Goal: Information Seeking & Learning: Learn about a topic

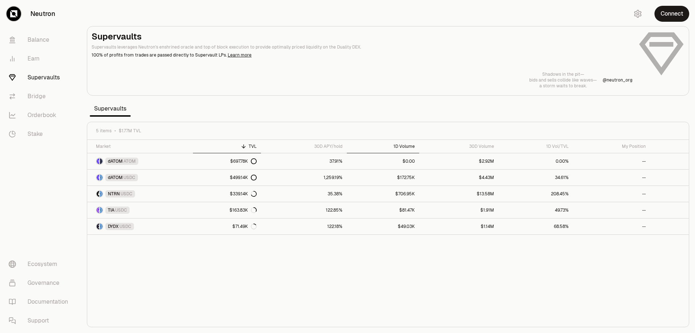
click at [405, 147] on div "1D Volume" at bounding box center [383, 146] width 64 height 6
click at [407, 145] on div "1D Volume" at bounding box center [383, 146] width 64 height 6
click at [219, 160] on link "$697.78K" at bounding box center [227, 161] width 68 height 16
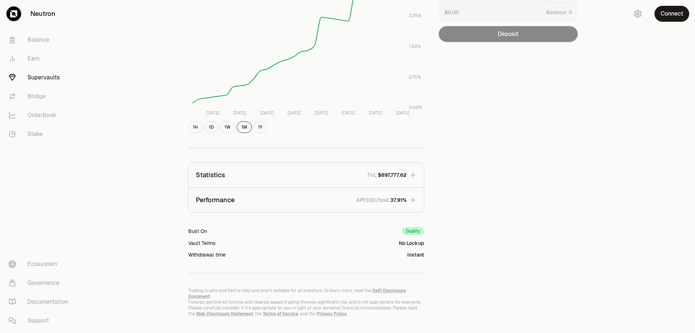
scroll to position [130, 0]
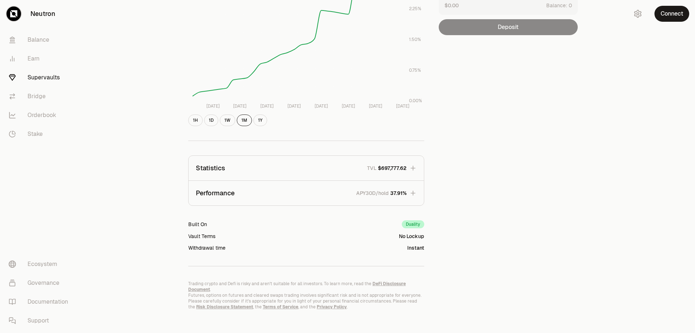
click at [218, 173] on button "Statistics TVL $697,777.62" at bounding box center [306, 168] width 235 height 25
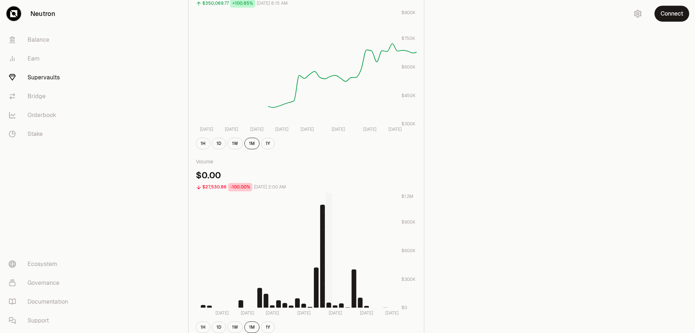
scroll to position [351, 0]
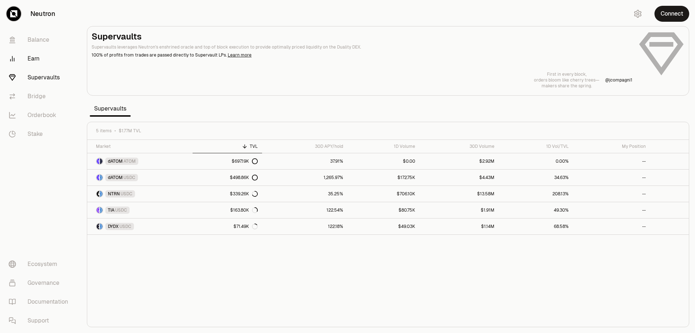
click at [38, 56] on link "Earn" at bounding box center [40, 58] width 75 height 19
